Goal: Transaction & Acquisition: Purchase product/service

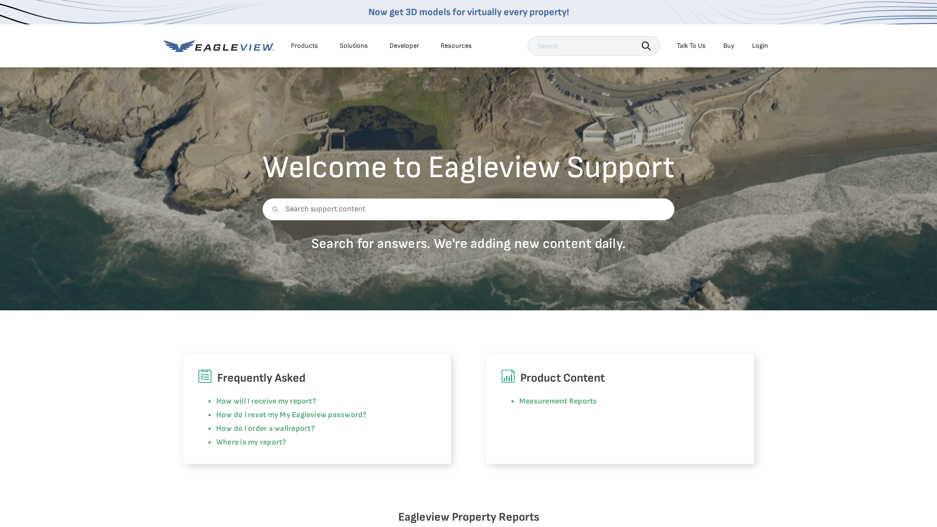
scroll to position [3, 0]
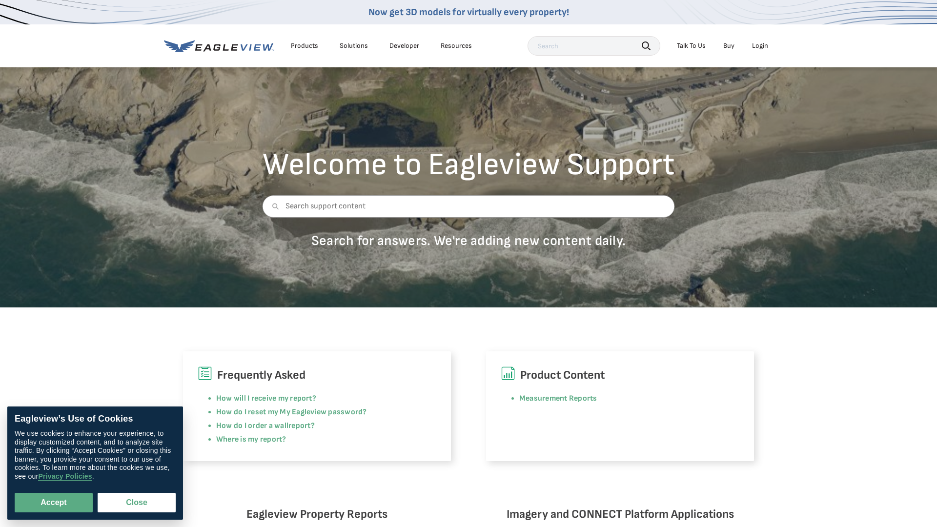
click at [756, 46] on div "Login" at bounding box center [760, 45] width 16 height 9
click at [41, 508] on button "Accept" at bounding box center [54, 503] width 78 height 20
checkbox input "true"
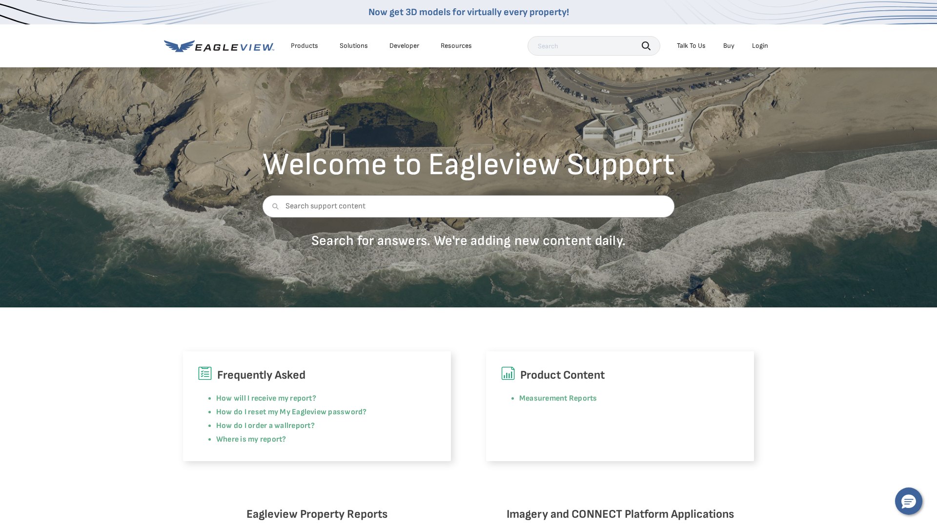
click at [758, 46] on div "Login" at bounding box center [760, 45] width 16 height 9
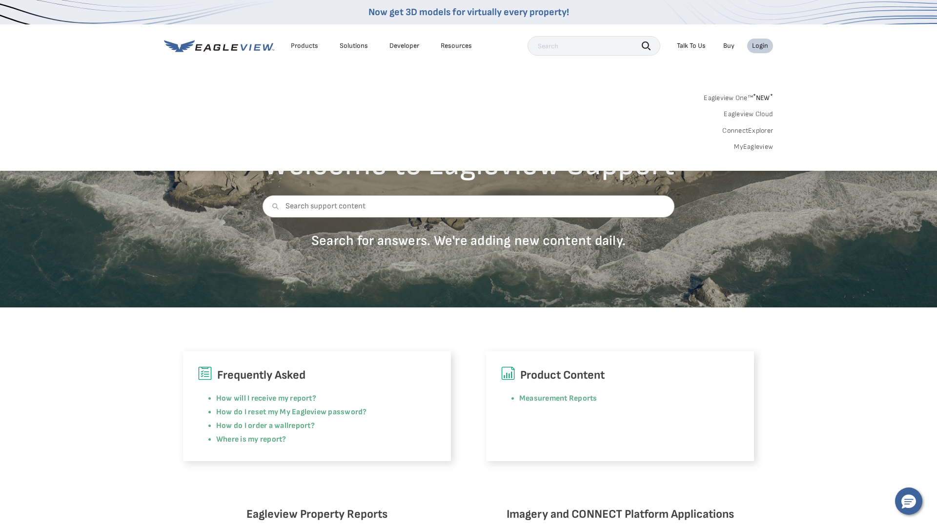
click at [758, 46] on div "Login" at bounding box center [760, 45] width 16 height 9
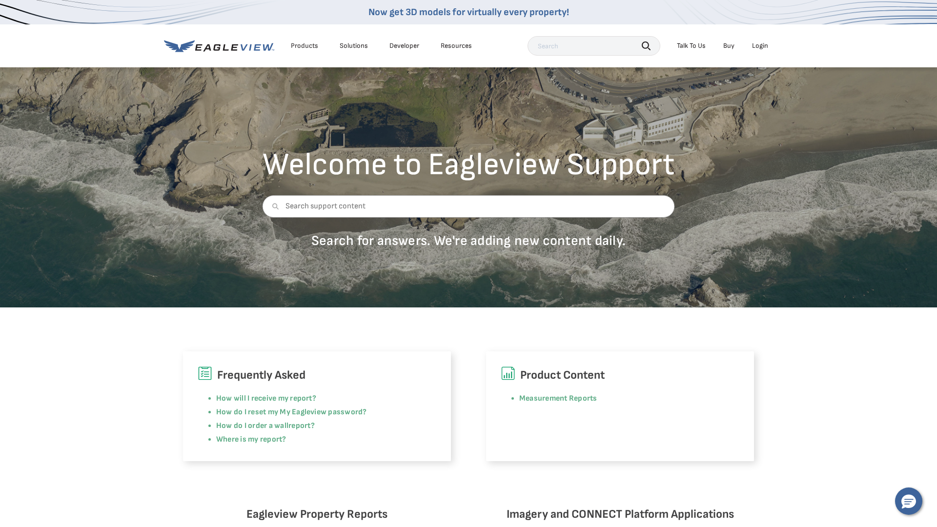
click at [758, 46] on div "Login" at bounding box center [760, 45] width 16 height 9
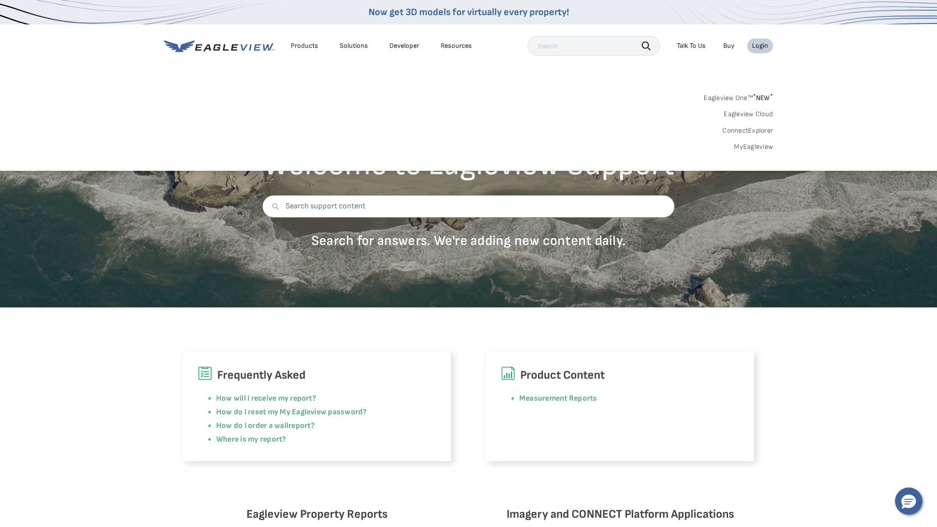
click at [750, 146] on link "MyEagleview" at bounding box center [753, 147] width 39 height 9
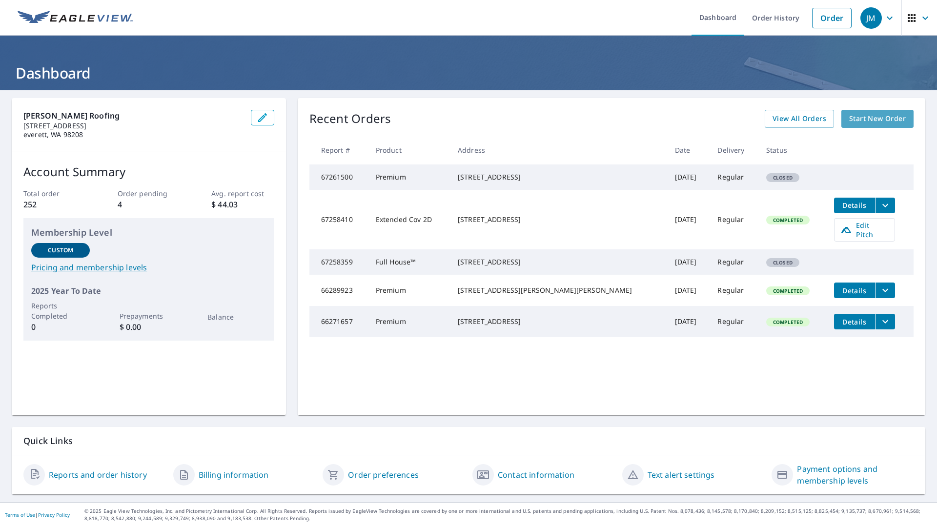
click at [866, 119] on span "Start New Order" at bounding box center [877, 119] width 57 height 12
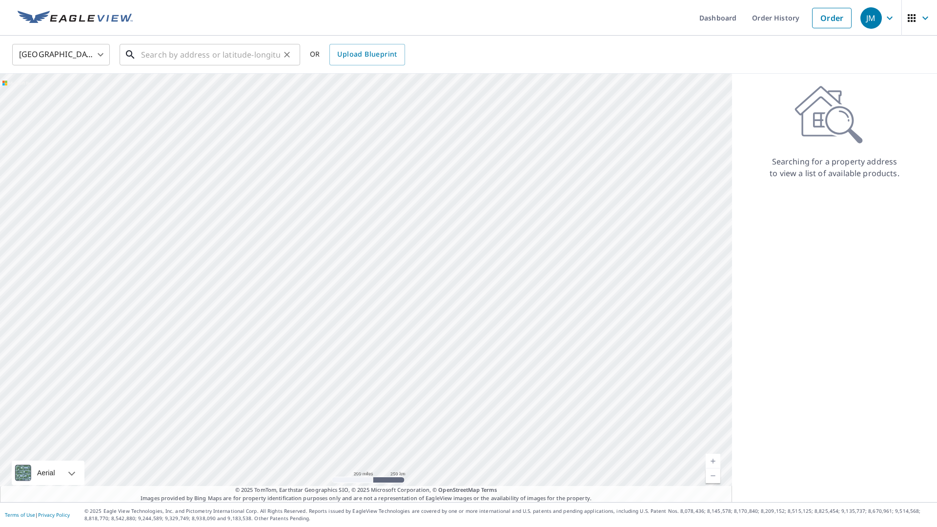
click at [167, 57] on input "text" at bounding box center [210, 54] width 139 height 27
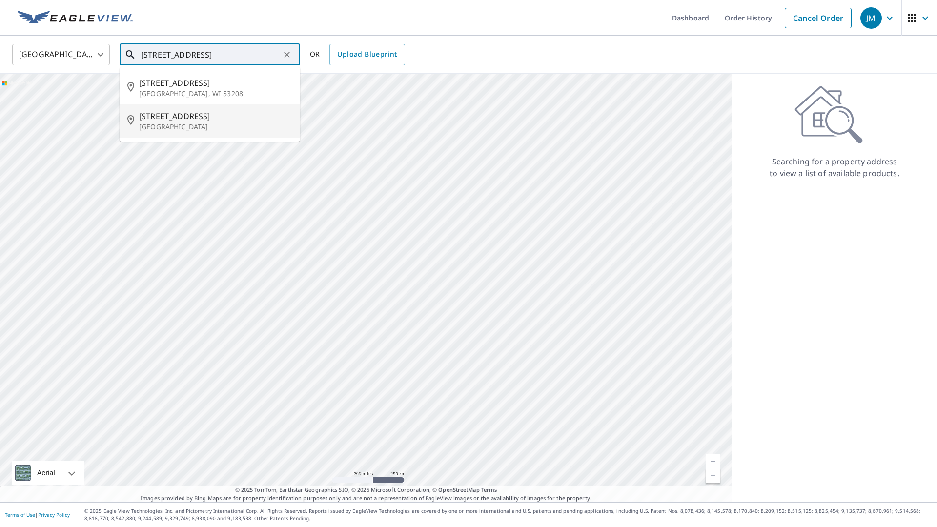
click at [161, 128] on p "[GEOGRAPHIC_DATA]" at bounding box center [215, 127] width 153 height 10
type input "[STREET_ADDRESS]"
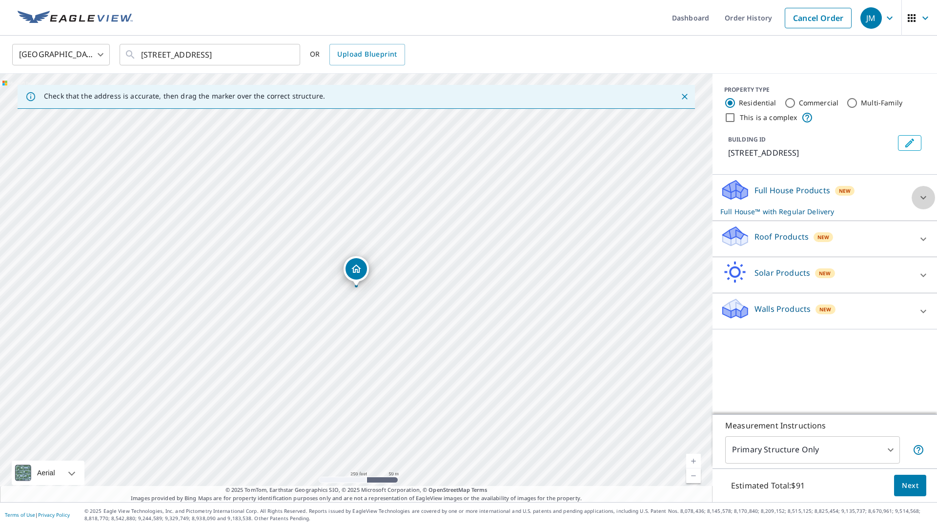
click at [920, 196] on icon at bounding box center [924, 198] width 12 height 12
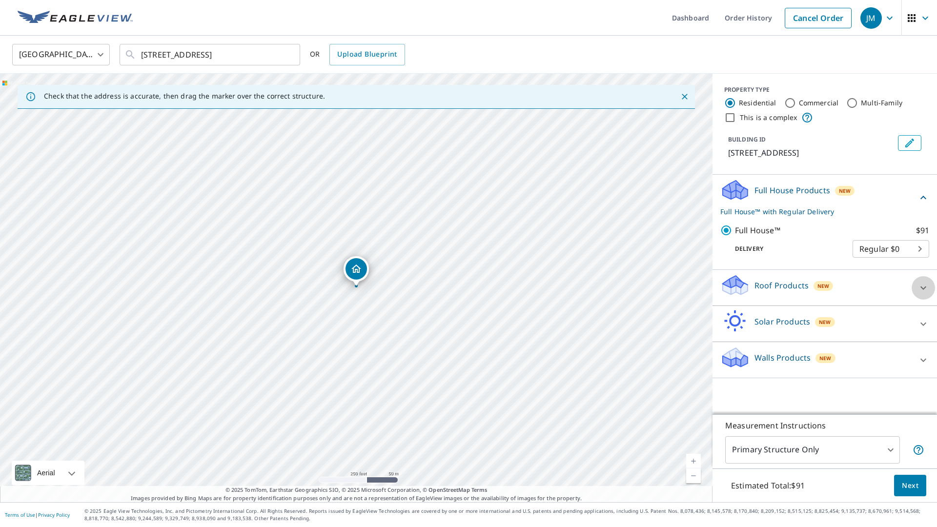
click at [922, 289] on icon at bounding box center [924, 288] width 12 height 12
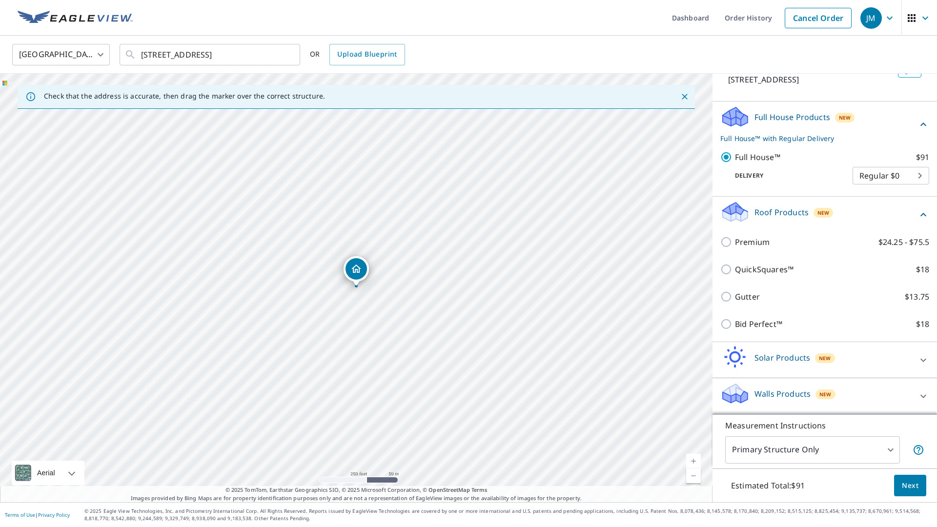
scroll to position [73, 0]
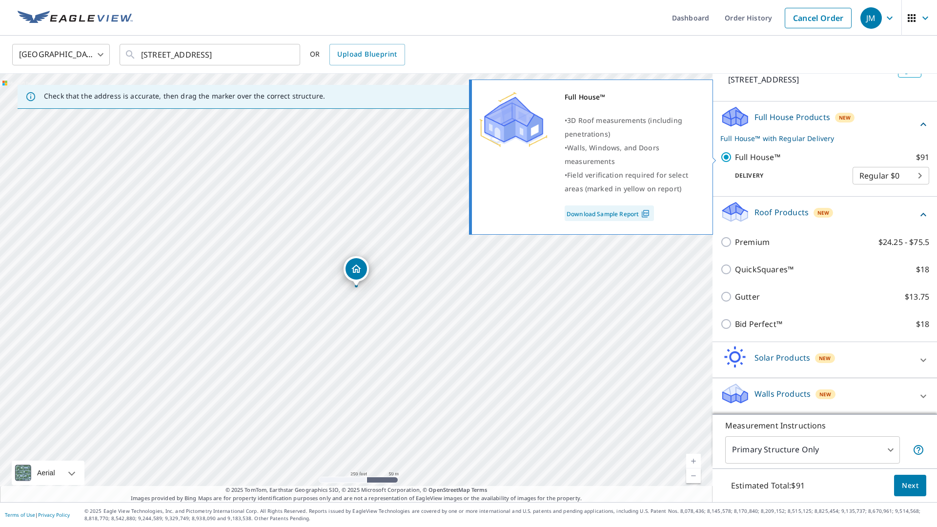
click at [728, 158] on input "Full House™ $91" at bounding box center [727, 157] width 15 height 12
checkbox input "false"
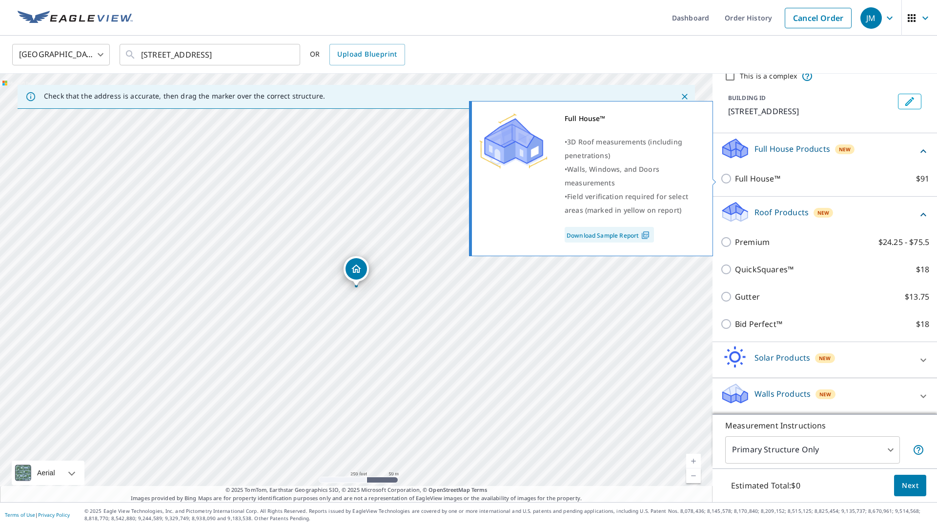
scroll to position [41, 0]
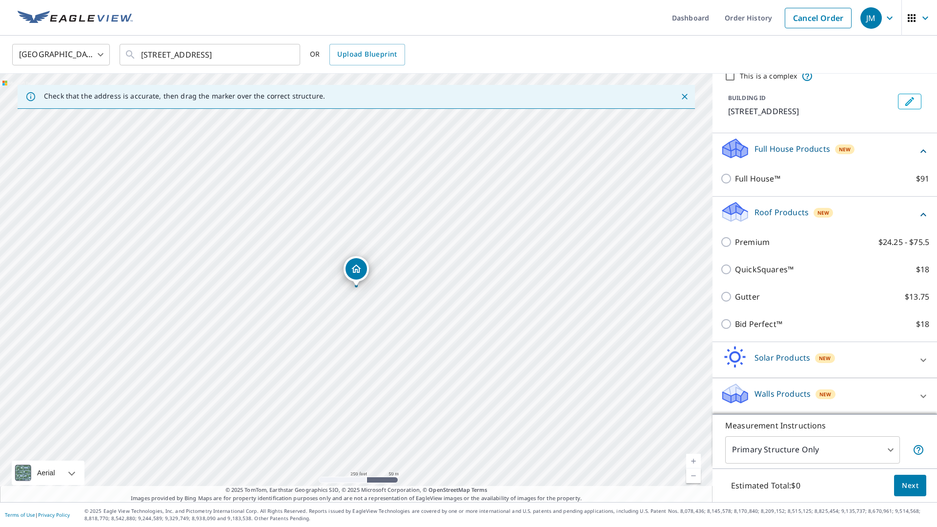
click at [921, 362] on icon at bounding box center [924, 360] width 12 height 12
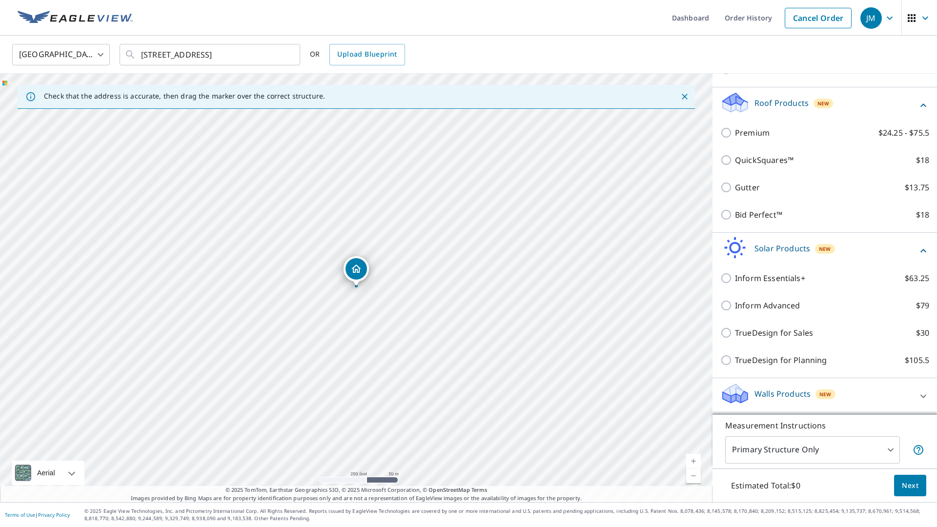
scroll to position [151, 0]
click at [925, 252] on icon at bounding box center [924, 251] width 12 height 12
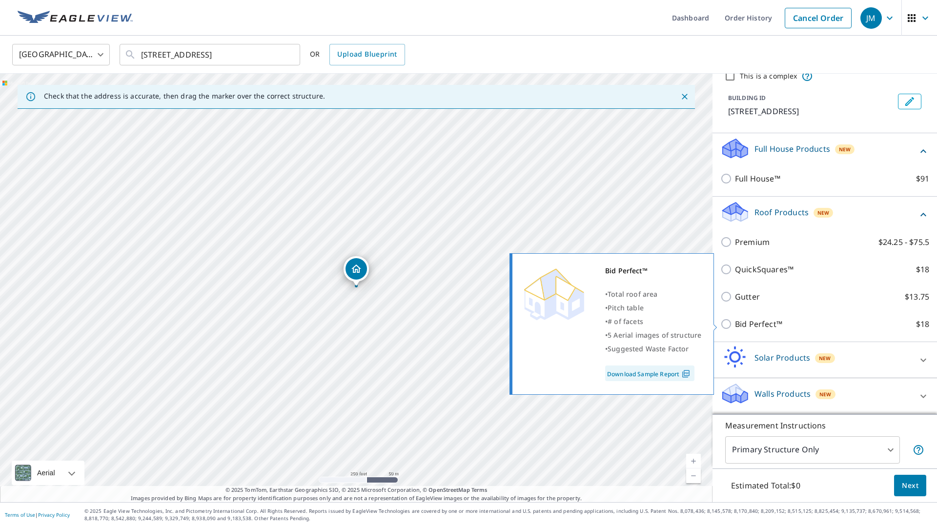
scroll to position [0, 0]
click at [728, 325] on input "Bid Perfect™ $18" at bounding box center [727, 324] width 15 height 12
checkbox input "true"
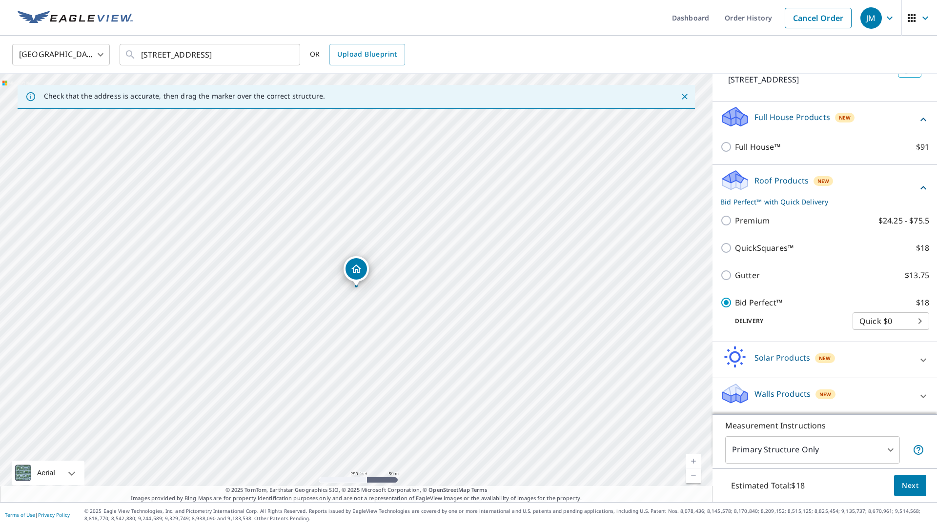
click at [919, 322] on body "JM JM Dashboard Order History Cancel Order JM [GEOGRAPHIC_DATA] [GEOGRAPHIC_DAT…" at bounding box center [468, 263] width 937 height 527
click at [919, 322] on li "Quick $0" at bounding box center [891, 321] width 77 height 18
click at [869, 321] on body "JM JM Dashboard Order History Cancel Order JM [GEOGRAPHIC_DATA] [GEOGRAPHIC_DAT…" at bounding box center [468, 263] width 937 height 527
click at [869, 323] on li "Quick $0" at bounding box center [891, 321] width 77 height 18
click at [891, 452] on body "JM JM Dashboard Order History Cancel Order JM [GEOGRAPHIC_DATA] [GEOGRAPHIC_DAT…" at bounding box center [468, 263] width 937 height 527
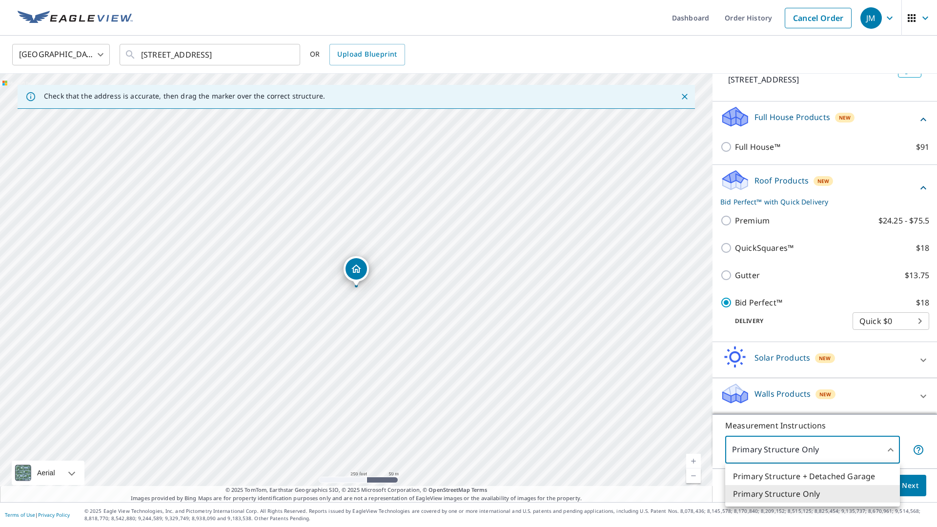
click at [891, 452] on div at bounding box center [468, 263] width 937 height 527
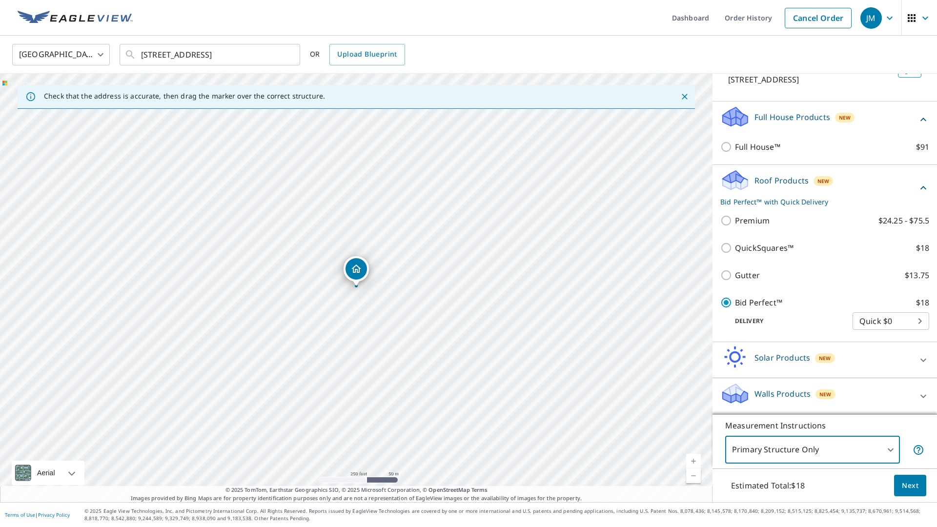
click at [901, 487] on button "Next" at bounding box center [910, 486] width 32 height 22
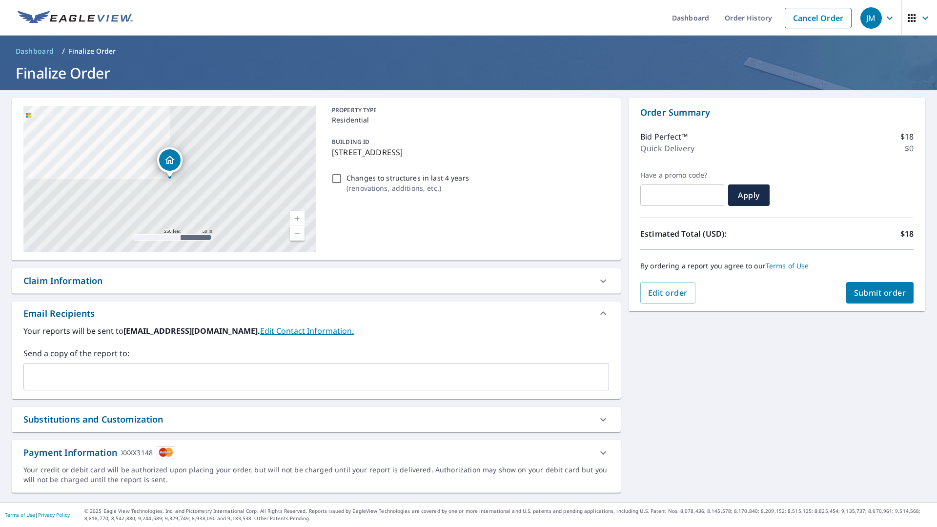
click at [109, 378] on input "text" at bounding box center [309, 377] width 562 height 19
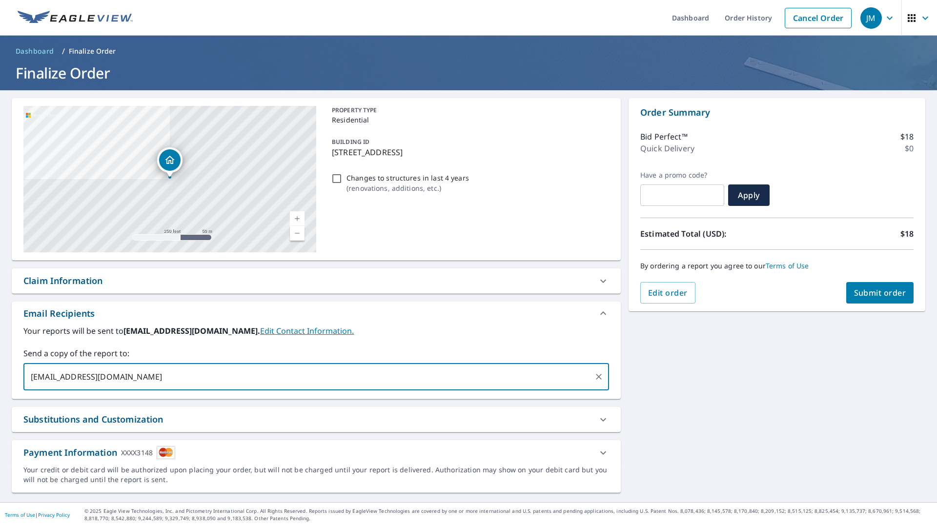
type input "[EMAIL_ADDRESS][DOMAIN_NAME]"
click at [876, 295] on span "Submit order" at bounding box center [880, 293] width 52 height 11
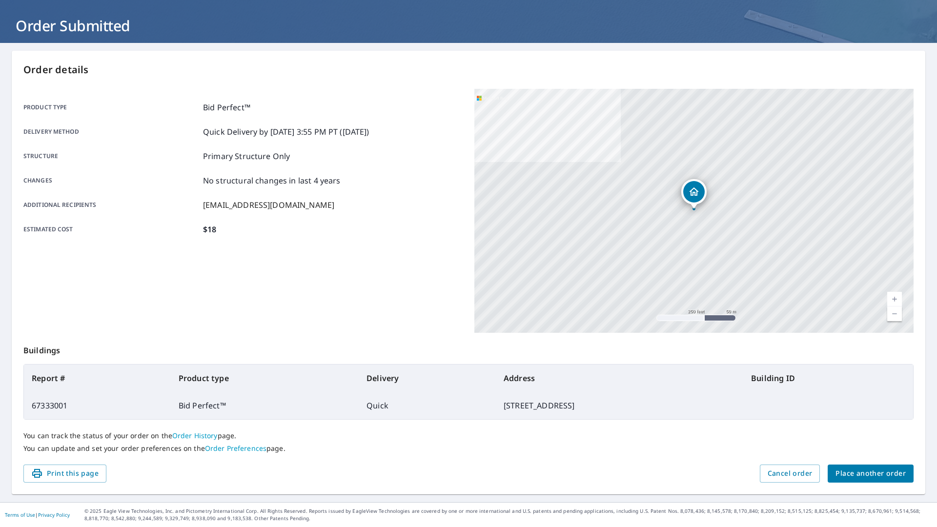
scroll to position [47, 0]
click at [858, 475] on span "Place another order" at bounding box center [871, 474] width 70 height 12
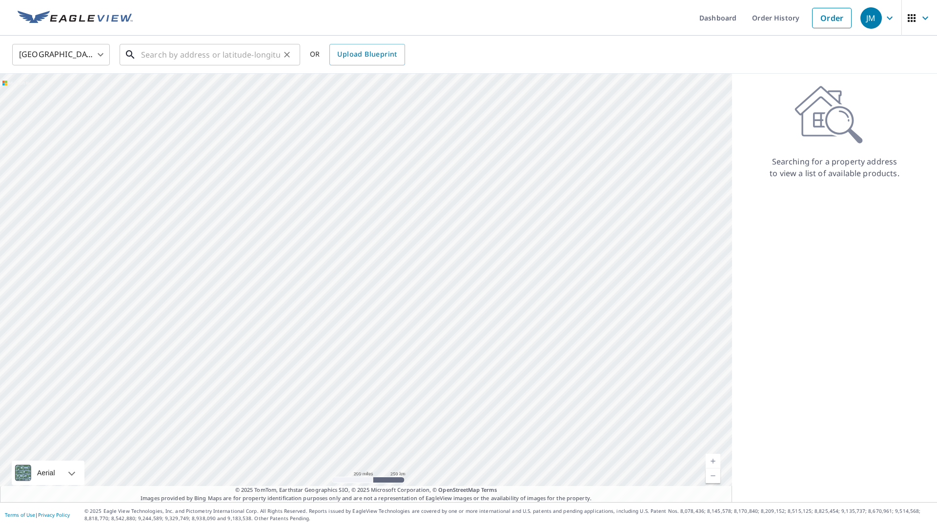
click at [184, 60] on input "text" at bounding box center [210, 54] width 139 height 27
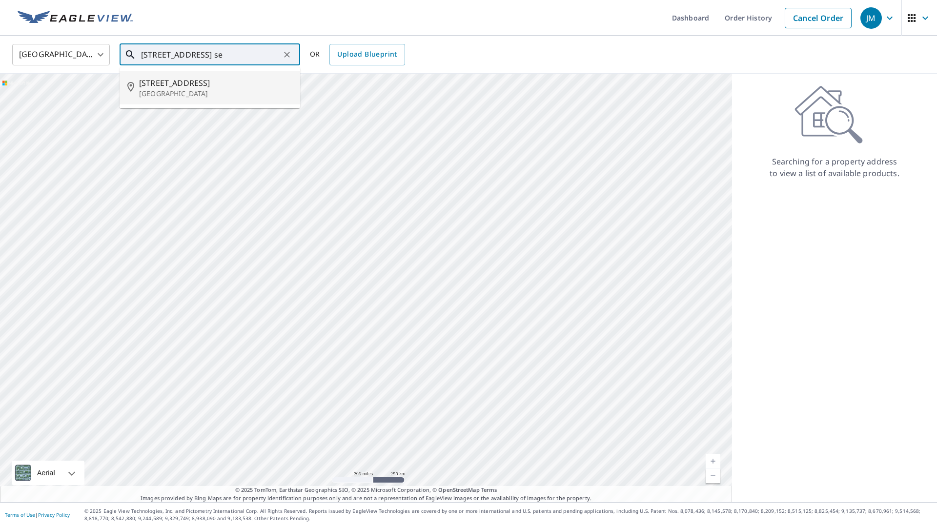
click at [170, 91] on p "[GEOGRAPHIC_DATA]" at bounding box center [215, 94] width 153 height 10
type input "[STREET_ADDRESS]"
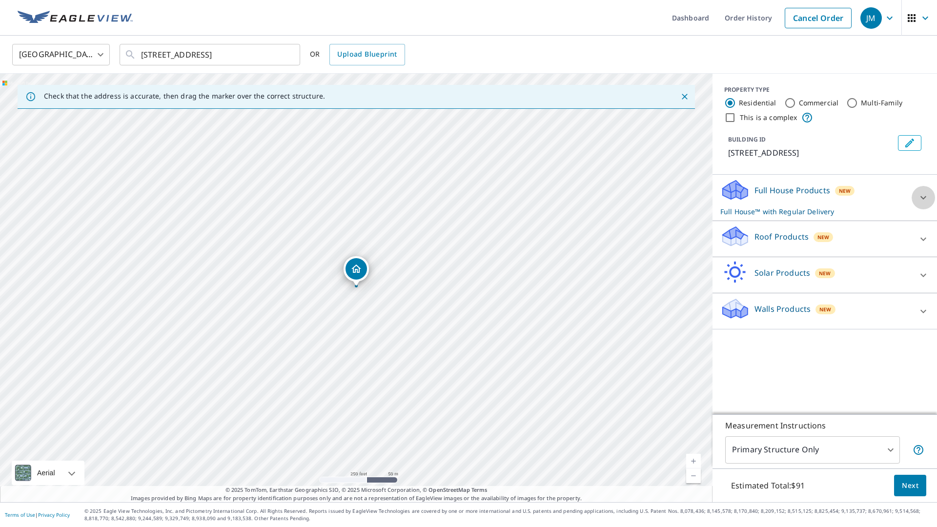
click at [923, 197] on icon at bounding box center [924, 198] width 12 height 12
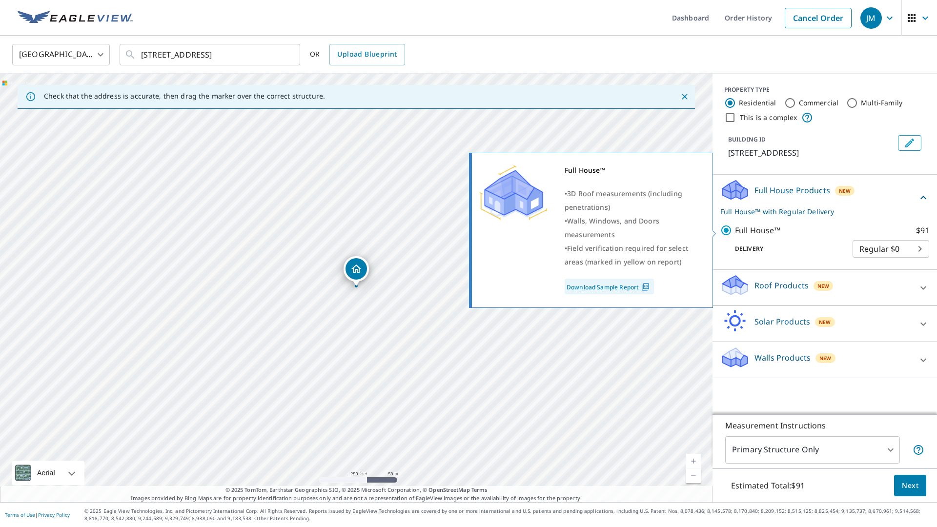
click at [727, 231] on input "Full House™ $91" at bounding box center [727, 231] width 15 height 12
checkbox input "false"
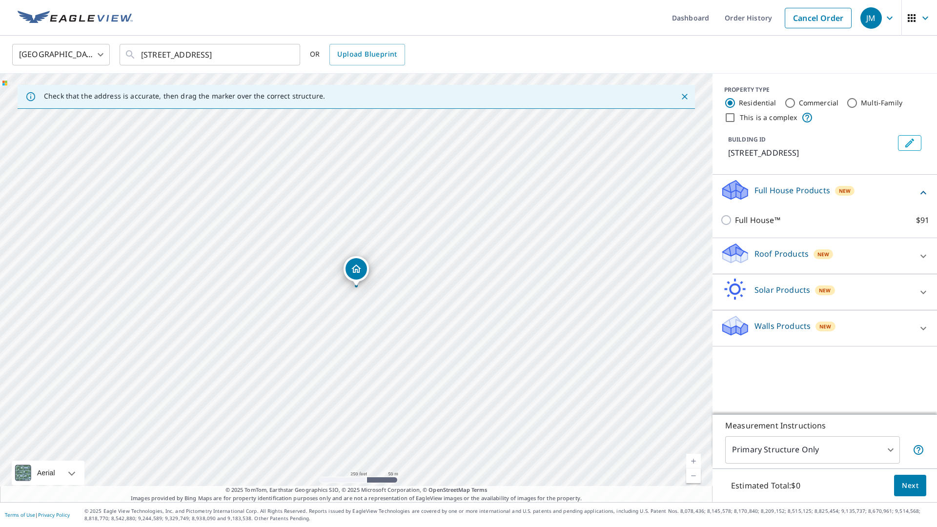
click at [925, 257] on icon at bounding box center [924, 256] width 12 height 12
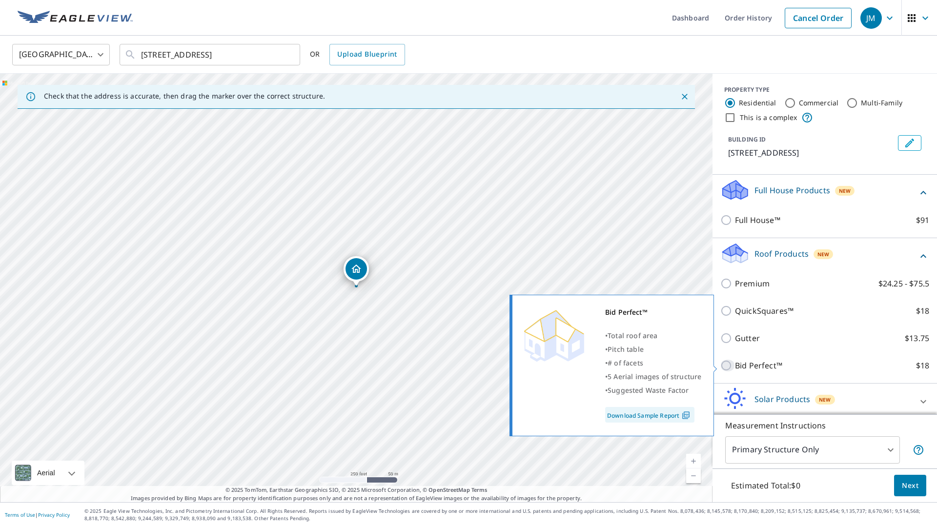
click at [728, 368] on input "Bid Perfect™ $18" at bounding box center [727, 366] width 15 height 12
checkbox input "true"
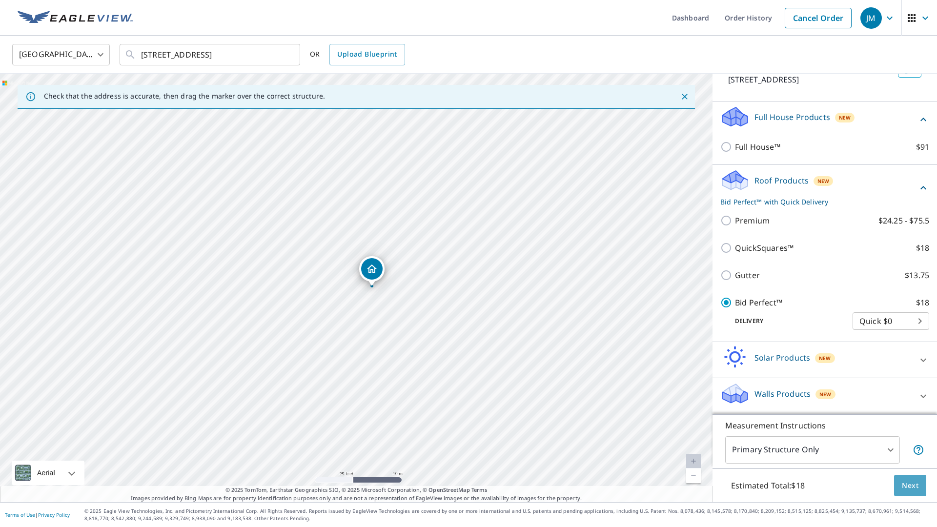
click at [908, 485] on span "Next" at bounding box center [910, 486] width 17 height 12
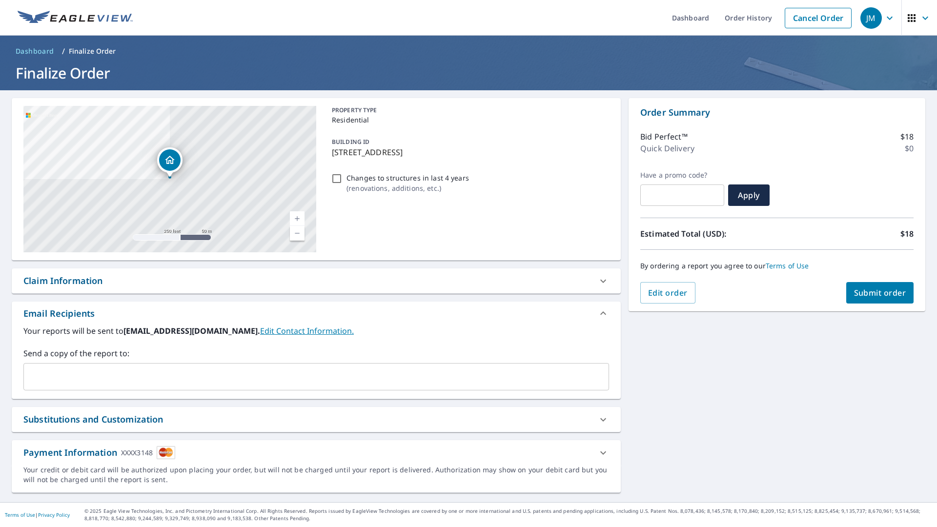
click at [60, 376] on input "text" at bounding box center [309, 377] width 562 height 19
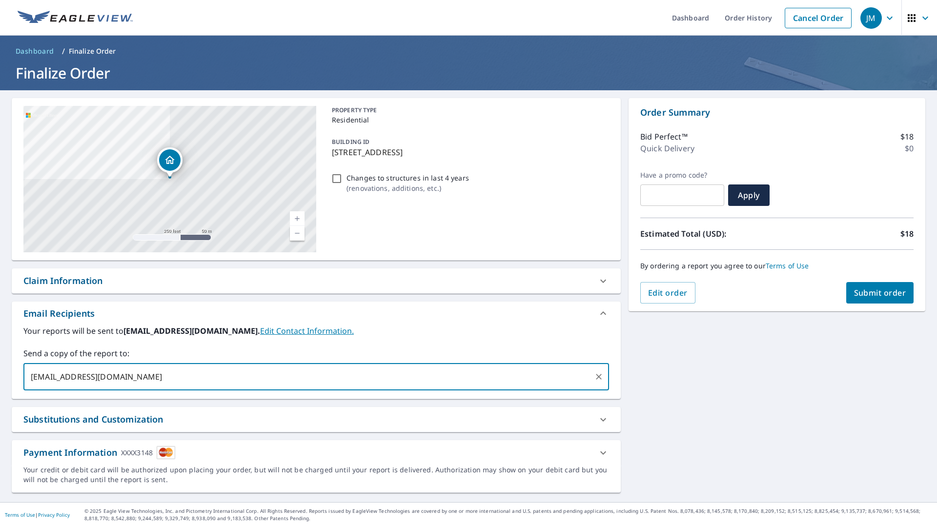
type input "[EMAIL_ADDRESS][DOMAIN_NAME]"
click at [879, 293] on span "Submit order" at bounding box center [880, 293] width 52 height 11
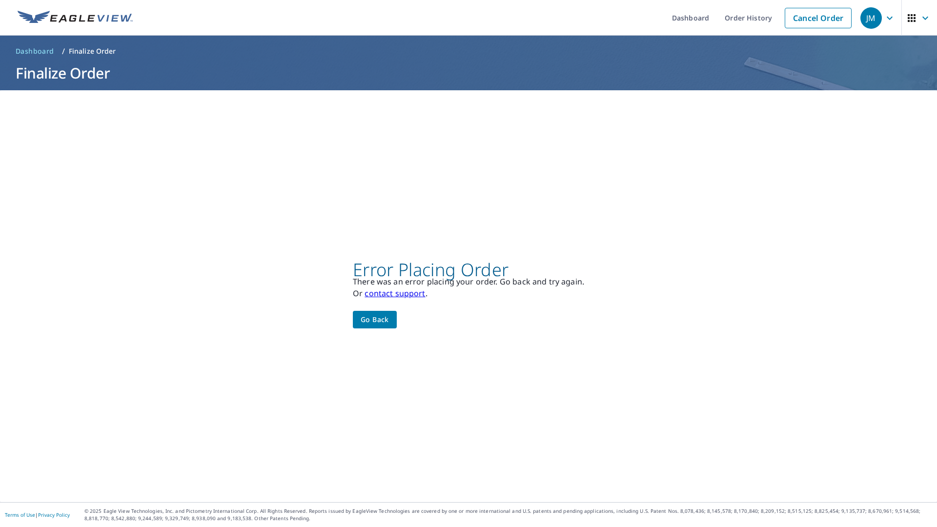
click at [368, 321] on span "Go back" at bounding box center [375, 320] width 28 height 12
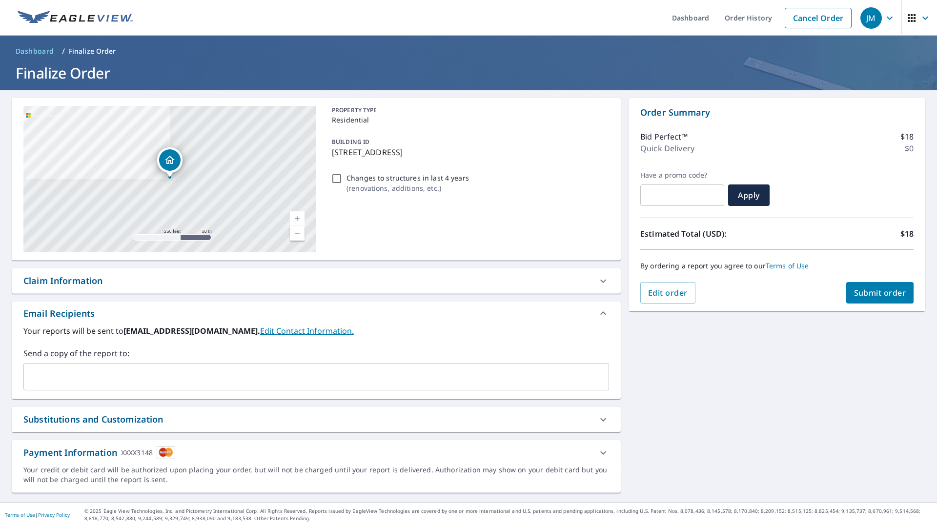
click at [601, 451] on icon at bounding box center [603, 453] width 12 height 12
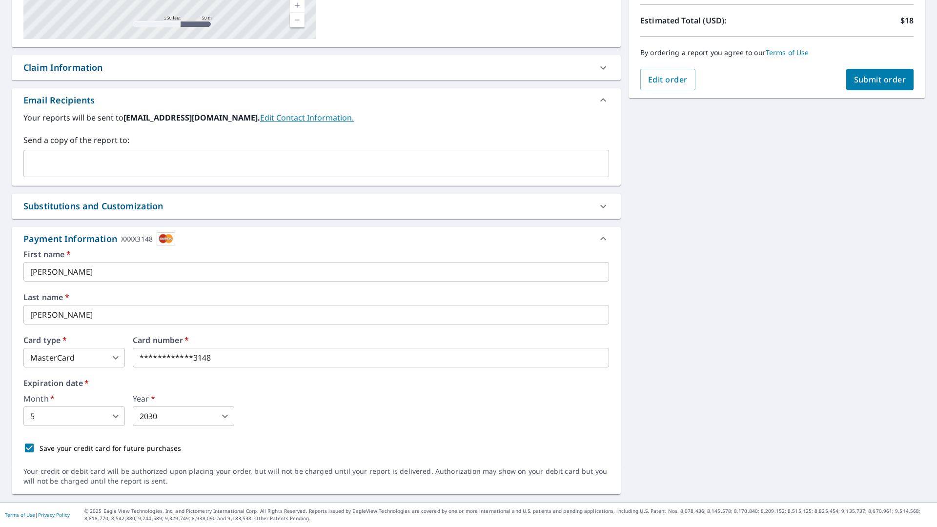
scroll to position [213, 0]
click at [149, 239] on div "XXXX3148" at bounding box center [137, 238] width 32 height 13
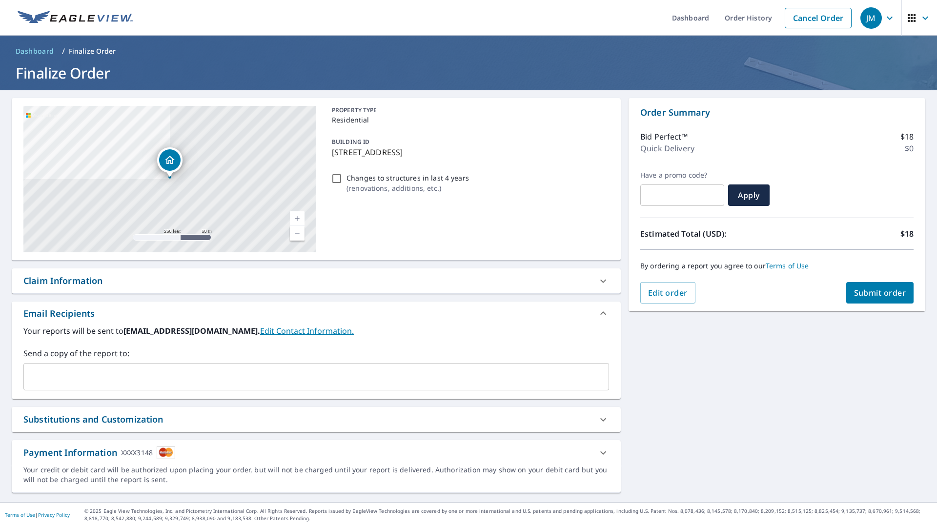
scroll to position [0, 0]
click at [603, 451] on icon at bounding box center [603, 453] width 12 height 12
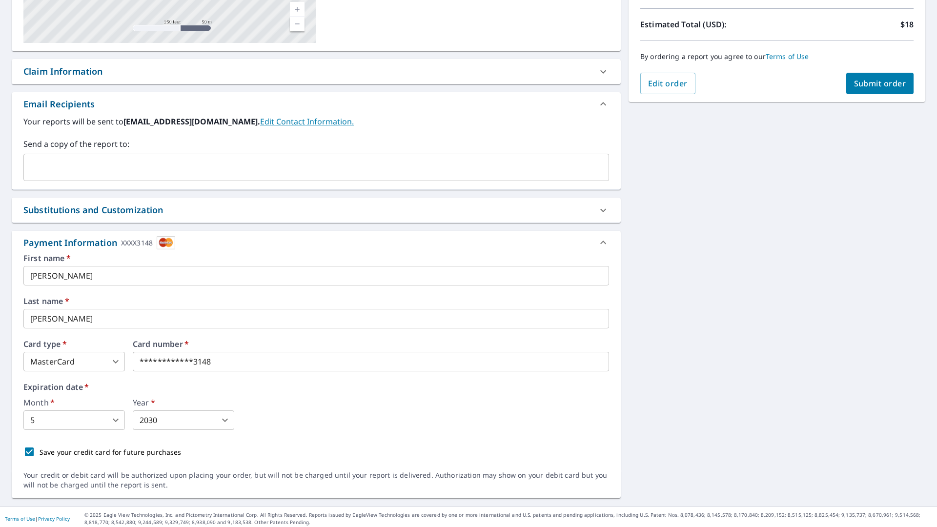
scroll to position [3, 0]
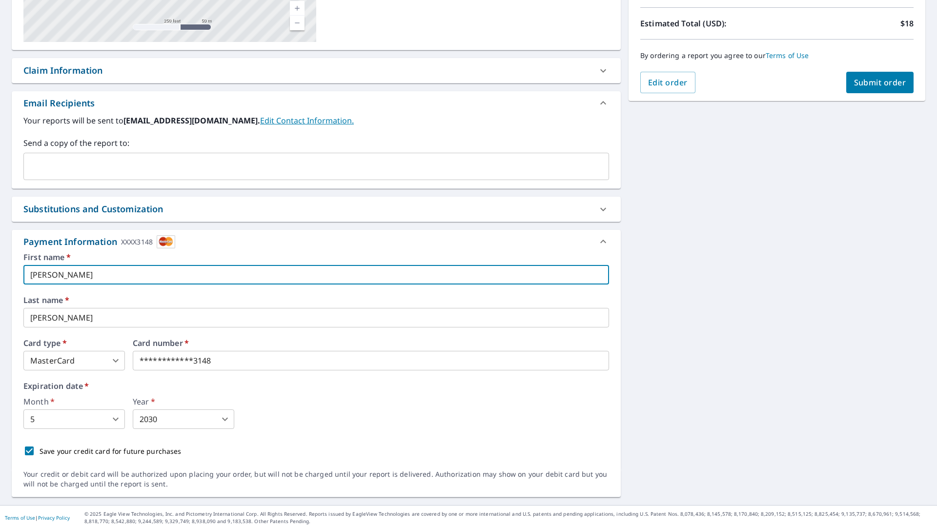
drag, startPoint x: 63, startPoint y: 277, endPoint x: 35, endPoint y: 272, distance: 29.3
click at [29, 273] on input "[PERSON_NAME]" at bounding box center [316, 275] width 586 height 20
click at [45, 166] on input "text" at bounding box center [309, 166] width 562 height 19
click at [61, 276] on input "text" at bounding box center [316, 275] width 586 height 20
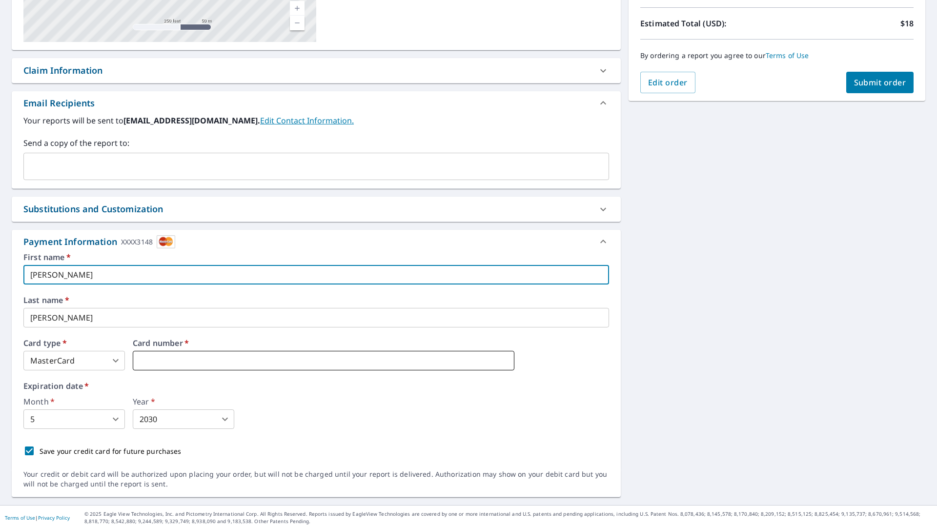
type input "[PERSON_NAME]"
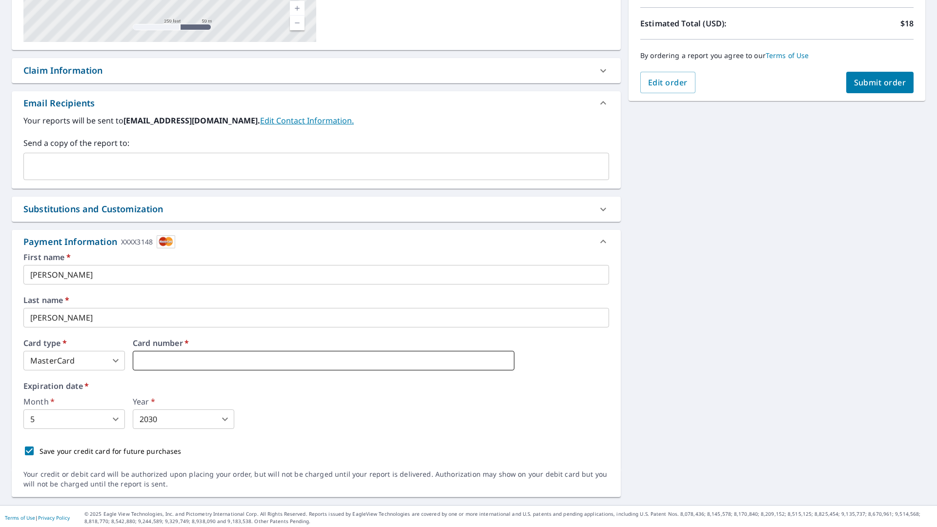
type input "2"
click at [117, 420] on body "JM JM Dashboard Order History Cancel Order JM Dashboard / Finalize Order Finali…" at bounding box center [468, 263] width 937 height 527
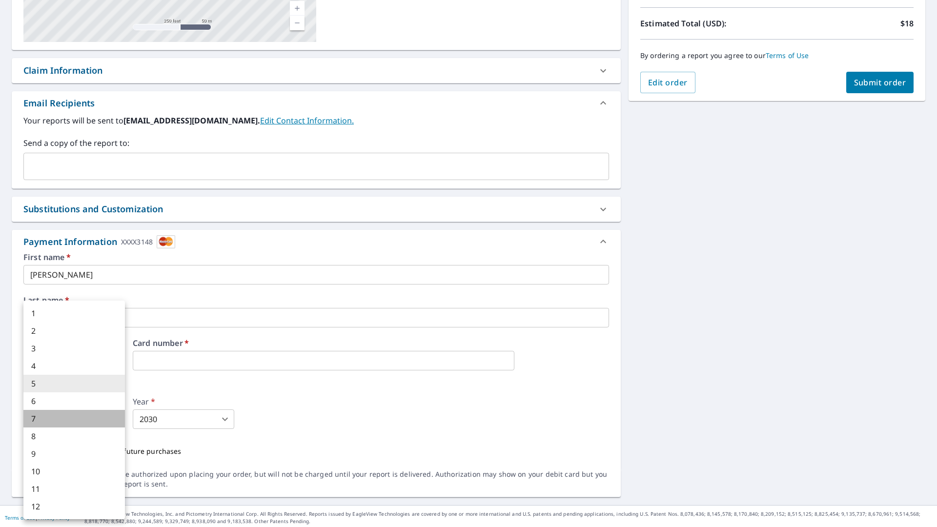
click at [42, 420] on li "7" at bounding box center [74, 419] width 102 height 18
type input "7"
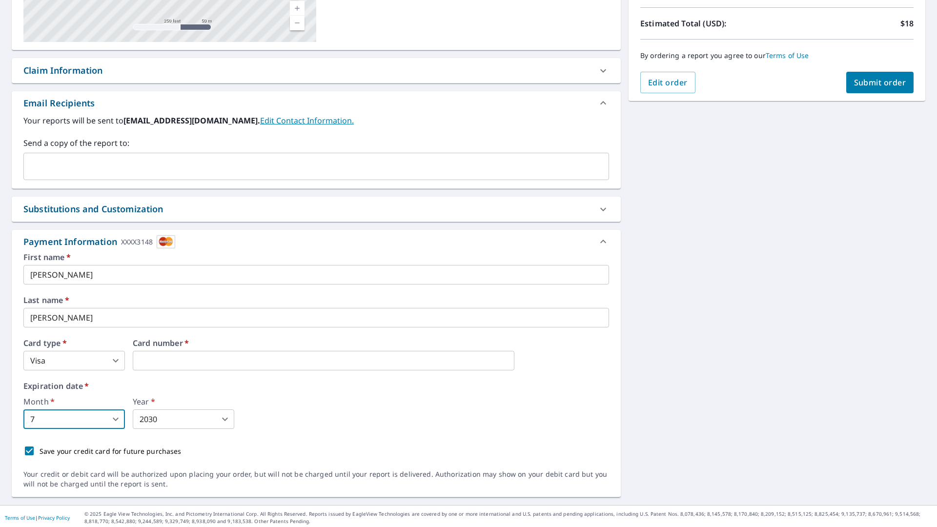
click at [223, 419] on body "JM JM Dashboard Order History Cancel Order JM Dashboard / Finalize Order Finali…" at bounding box center [468, 263] width 937 height 527
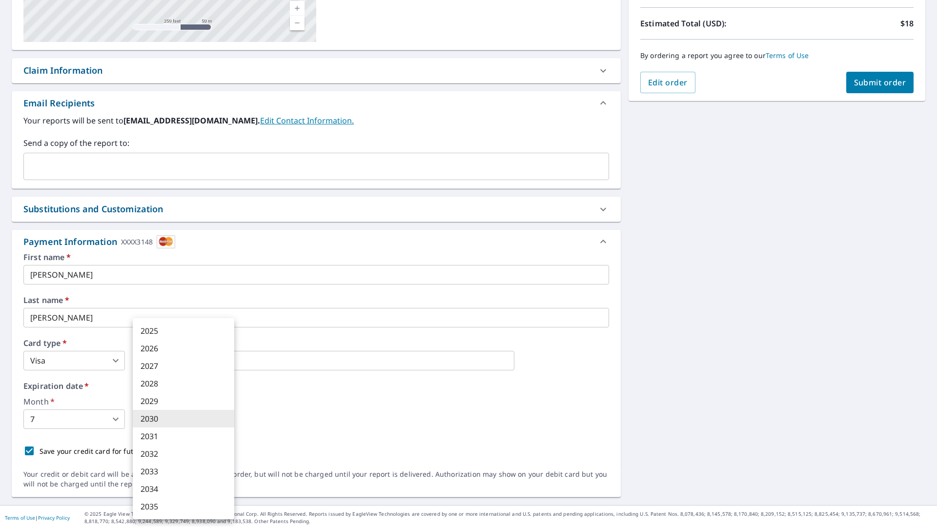
click at [160, 384] on li "2028" at bounding box center [184, 384] width 102 height 18
type input "2028"
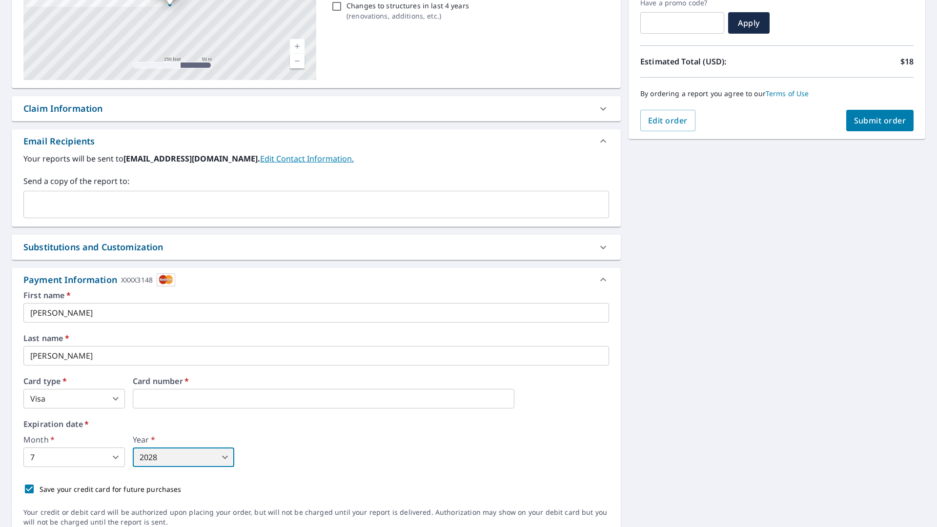
scroll to position [171, 0]
click at [68, 205] on input "text" at bounding box center [309, 205] width 562 height 19
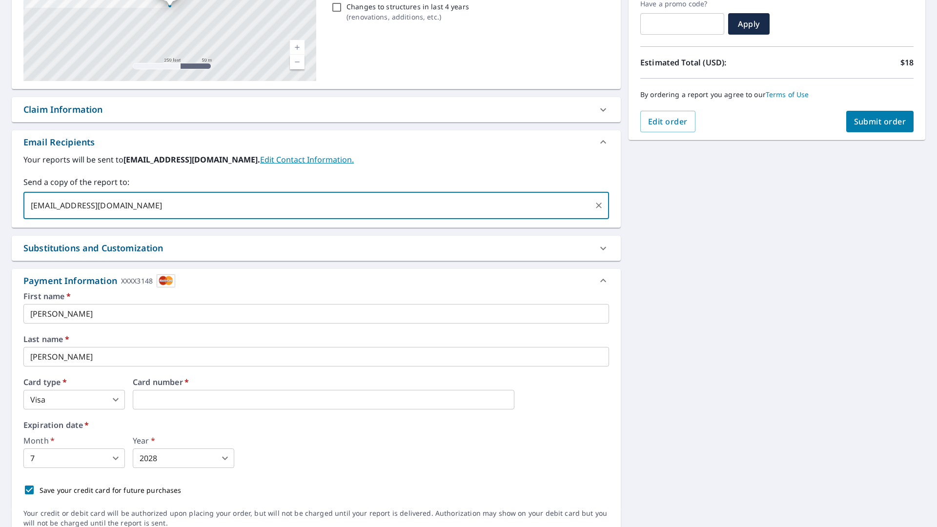
type input "[EMAIL_ADDRESS][DOMAIN_NAME]"
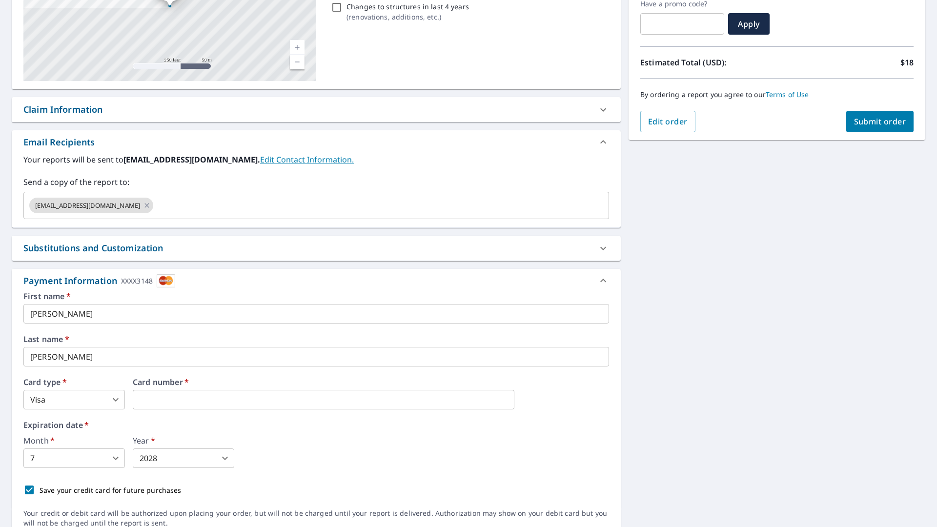
click at [421, 162] on label "Your reports will be sent to [EMAIL_ADDRESS][DOMAIN_NAME]. Edit Contact Informa…" at bounding box center [316, 160] width 586 height 12
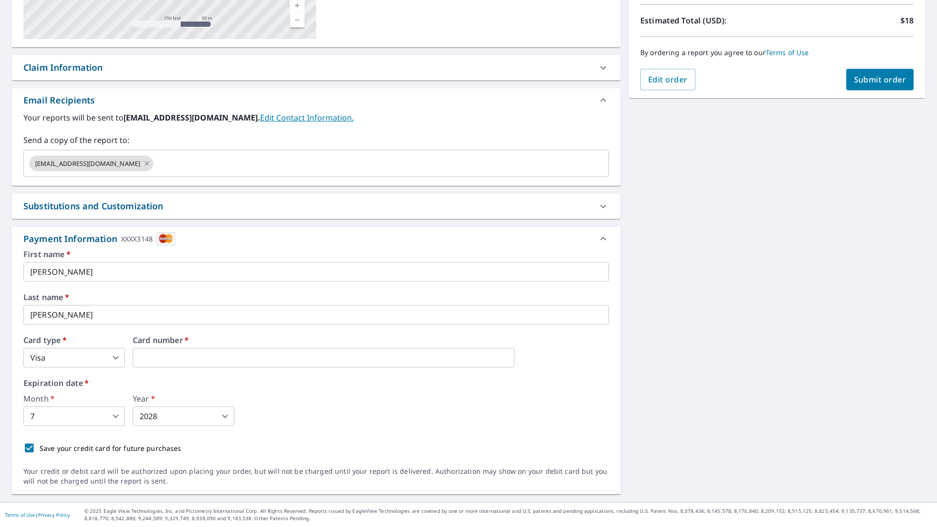
scroll to position [213, 0]
click at [28, 444] on input "Save your credit card for future purchases" at bounding box center [29, 448] width 21 height 21
click at [28, 449] on input "Save your credit card for future purchases" at bounding box center [29, 448] width 21 height 21
checkbox input "true"
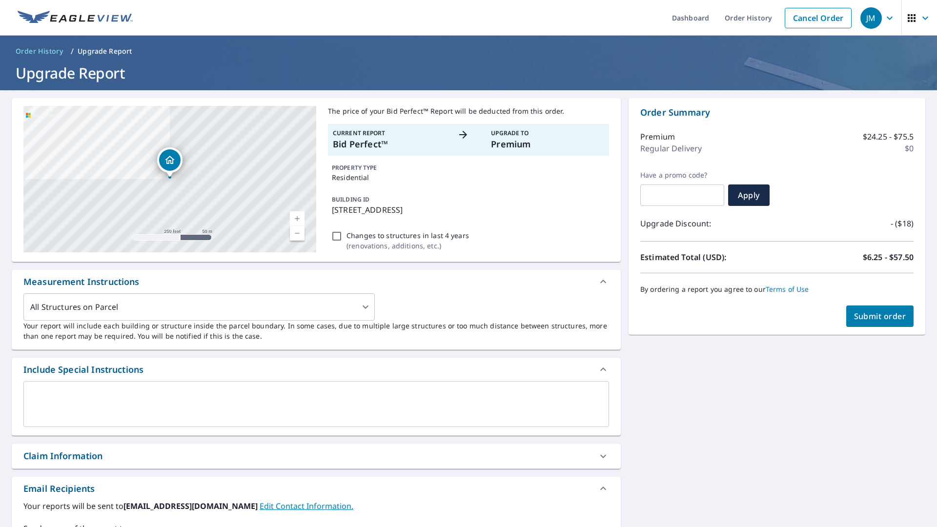
click at [870, 318] on span "Submit order" at bounding box center [880, 316] width 52 height 11
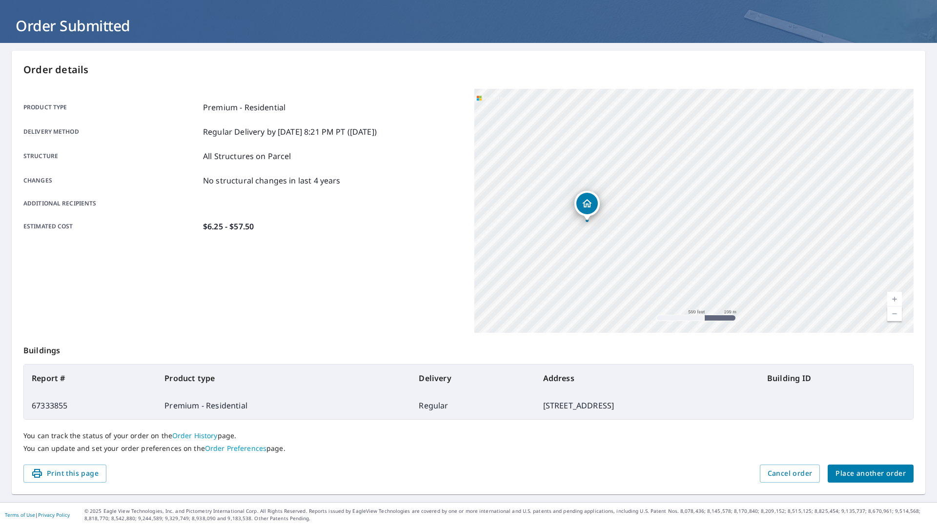
scroll to position [47, 0]
click at [856, 476] on span "Place another order" at bounding box center [871, 474] width 70 height 12
